Goal: Task Accomplishment & Management: Manage account settings

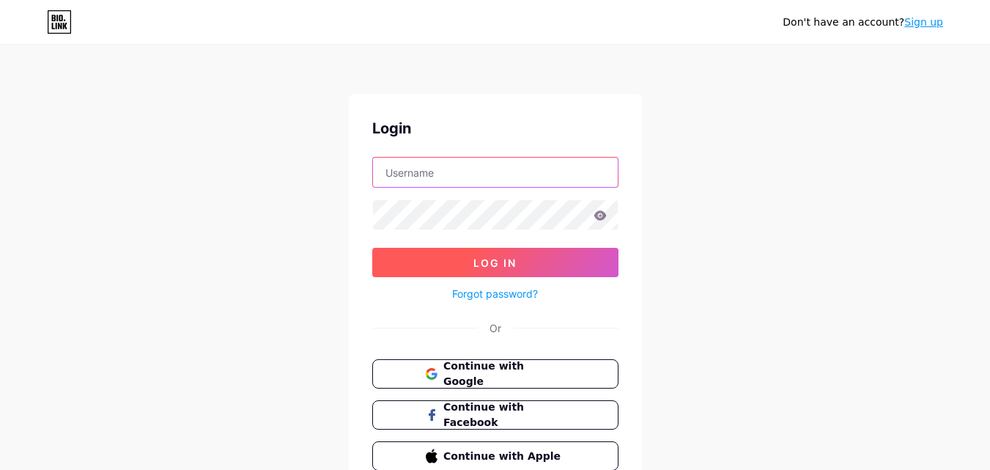
type input "[EMAIL_ADDRESS][DOMAIN_NAME]"
click at [520, 261] on button "Log In" at bounding box center [495, 262] width 246 height 29
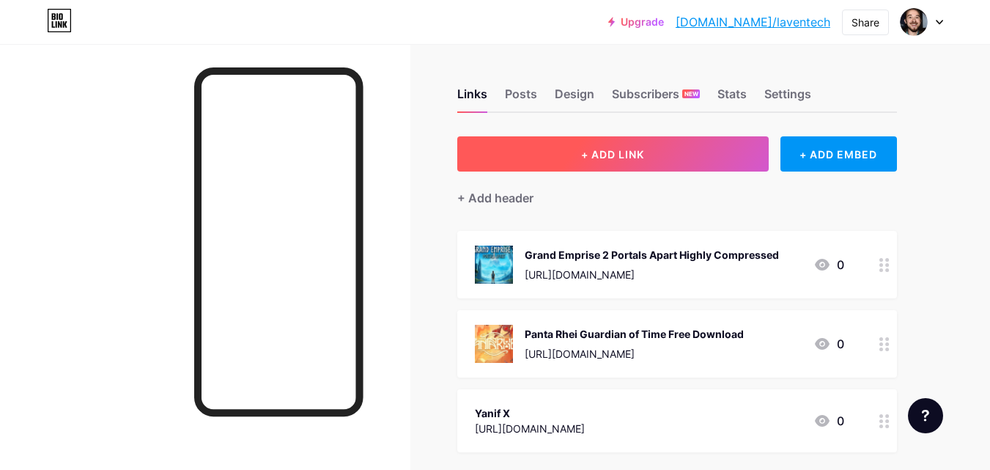
click at [664, 149] on button "+ ADD LINK" at bounding box center [613, 153] width 312 height 35
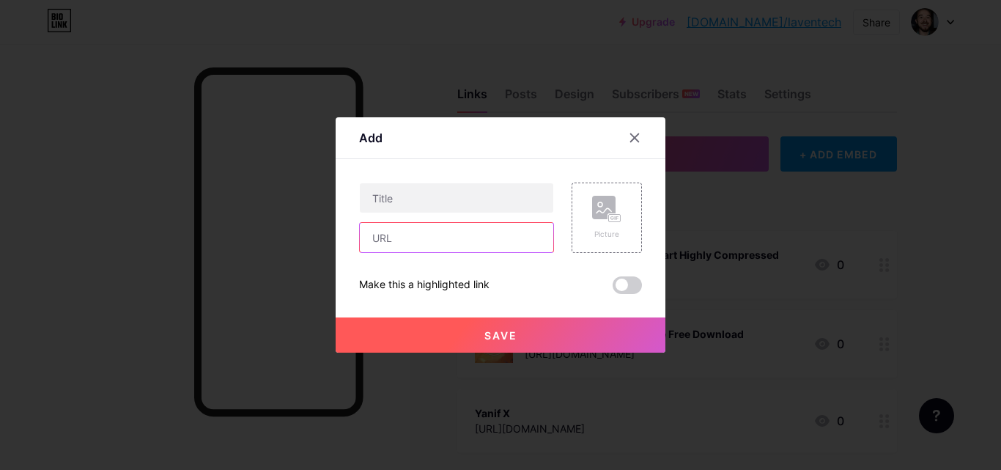
click at [515, 238] on input "text" at bounding box center [457, 237] width 194 height 29
paste input "[URL][DOMAIN_NAME]"
type input "[URL][DOMAIN_NAME]"
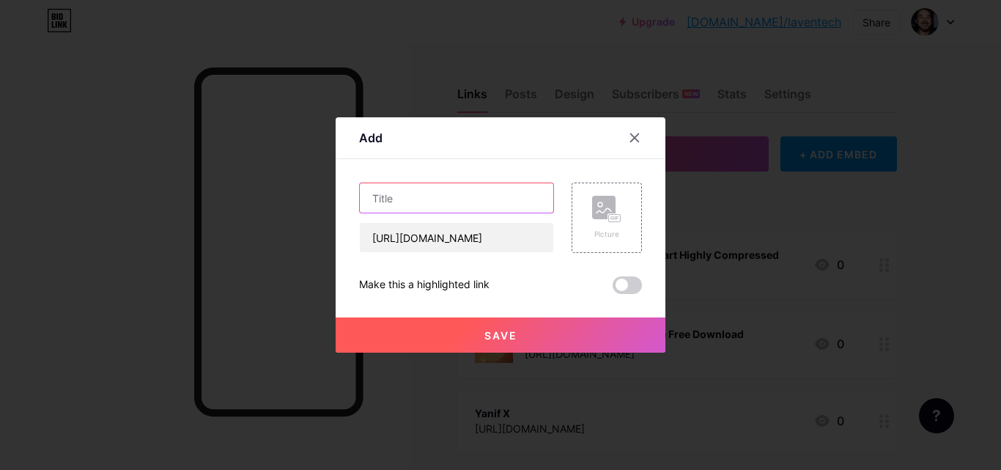
click at [505, 197] on input "text" at bounding box center [457, 197] width 194 height 29
click at [594, 215] on rect at bounding box center [603, 207] width 23 height 23
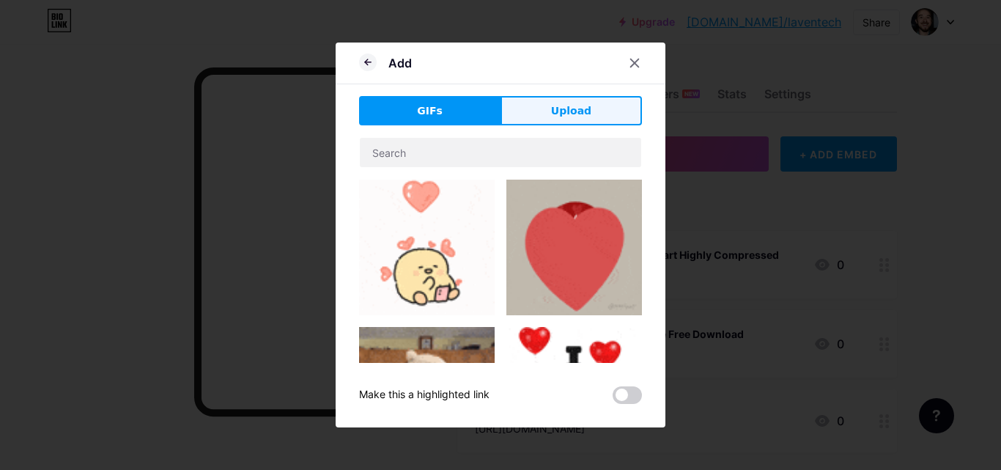
click at [551, 125] on button "Upload" at bounding box center [571, 110] width 141 height 29
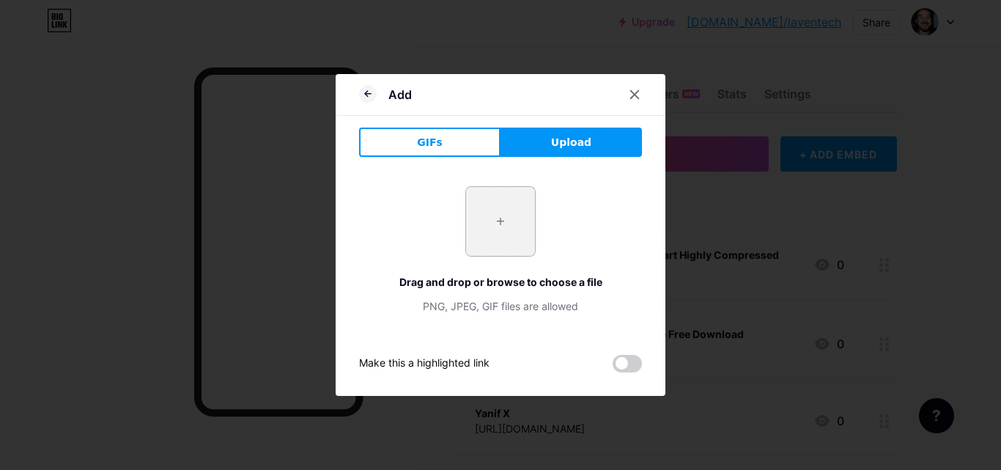
click at [496, 224] on input "file" at bounding box center [500, 221] width 69 height 69
type input "C:\fakepath\Bus Flipper Renovator Simulator_1_11zon_1_11zon.webp"
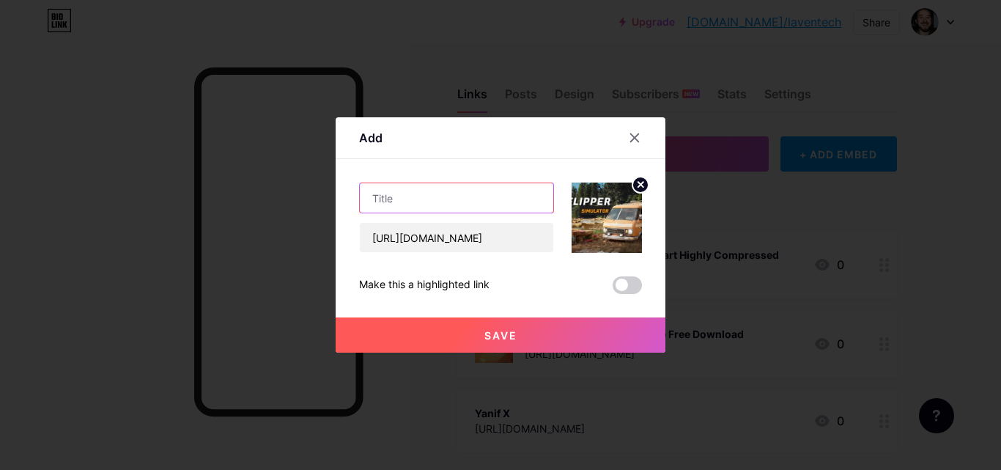
click at [492, 194] on input "text" at bounding box center [457, 197] width 194 height 29
paste input "Bus Flipper Renovator Simulator Highly Compressed"
type input "Bus Flipper Renovator Simulator Highly Compressed"
click at [506, 318] on button "Save" at bounding box center [501, 334] width 330 height 35
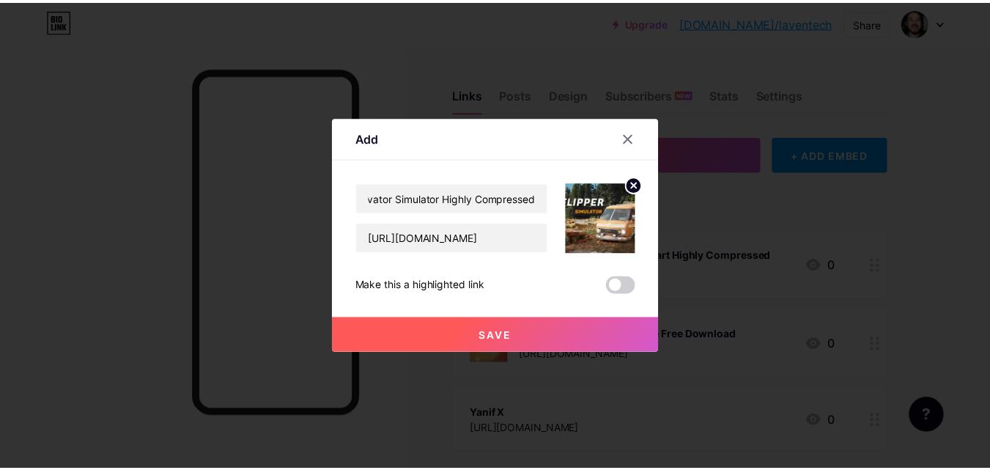
scroll to position [0, 0]
